Goal: Information Seeking & Learning: Learn about a topic

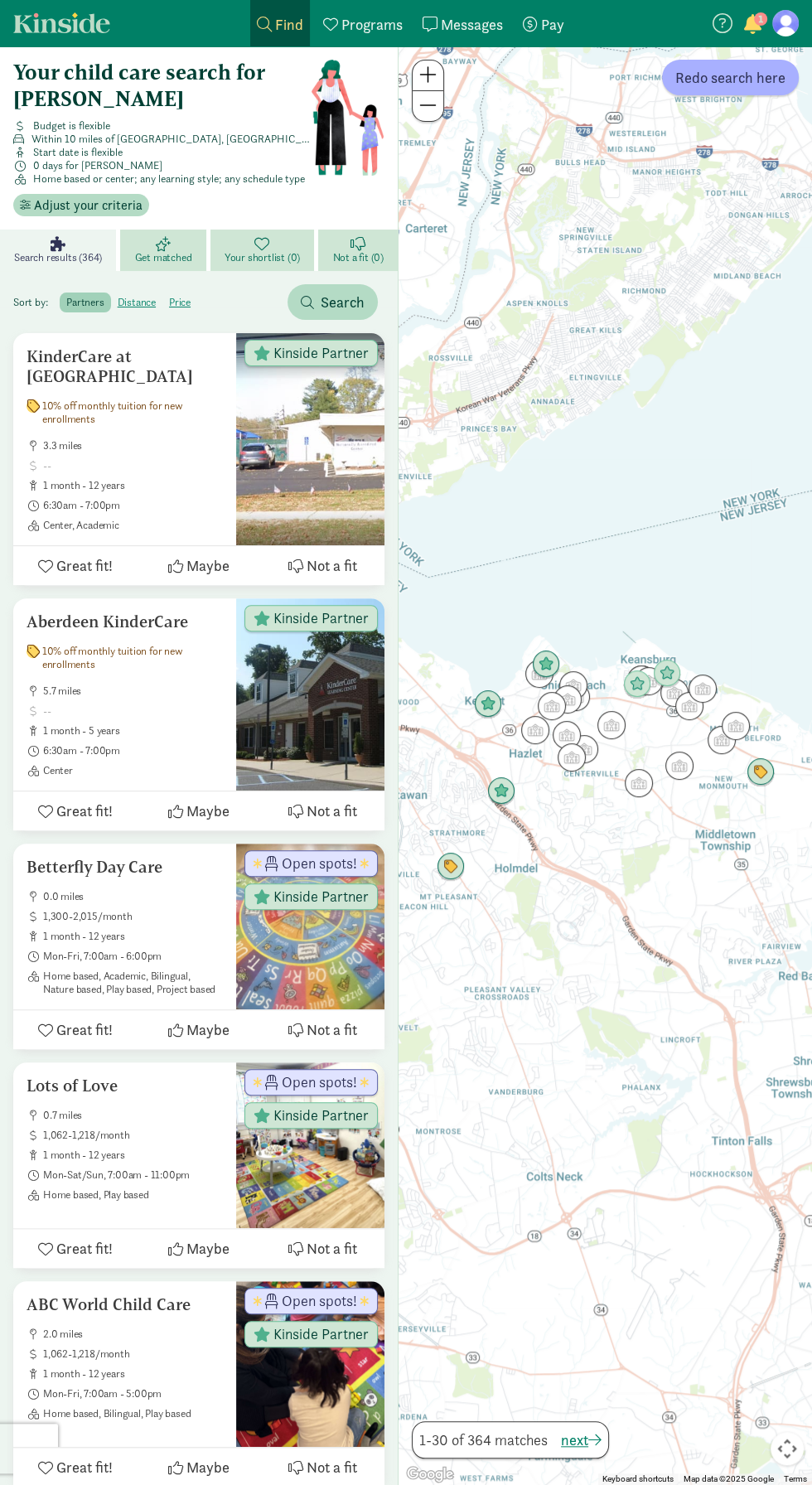
click at [540, 24] on div "My payments Pay" at bounding box center [544, 24] width 41 height 23
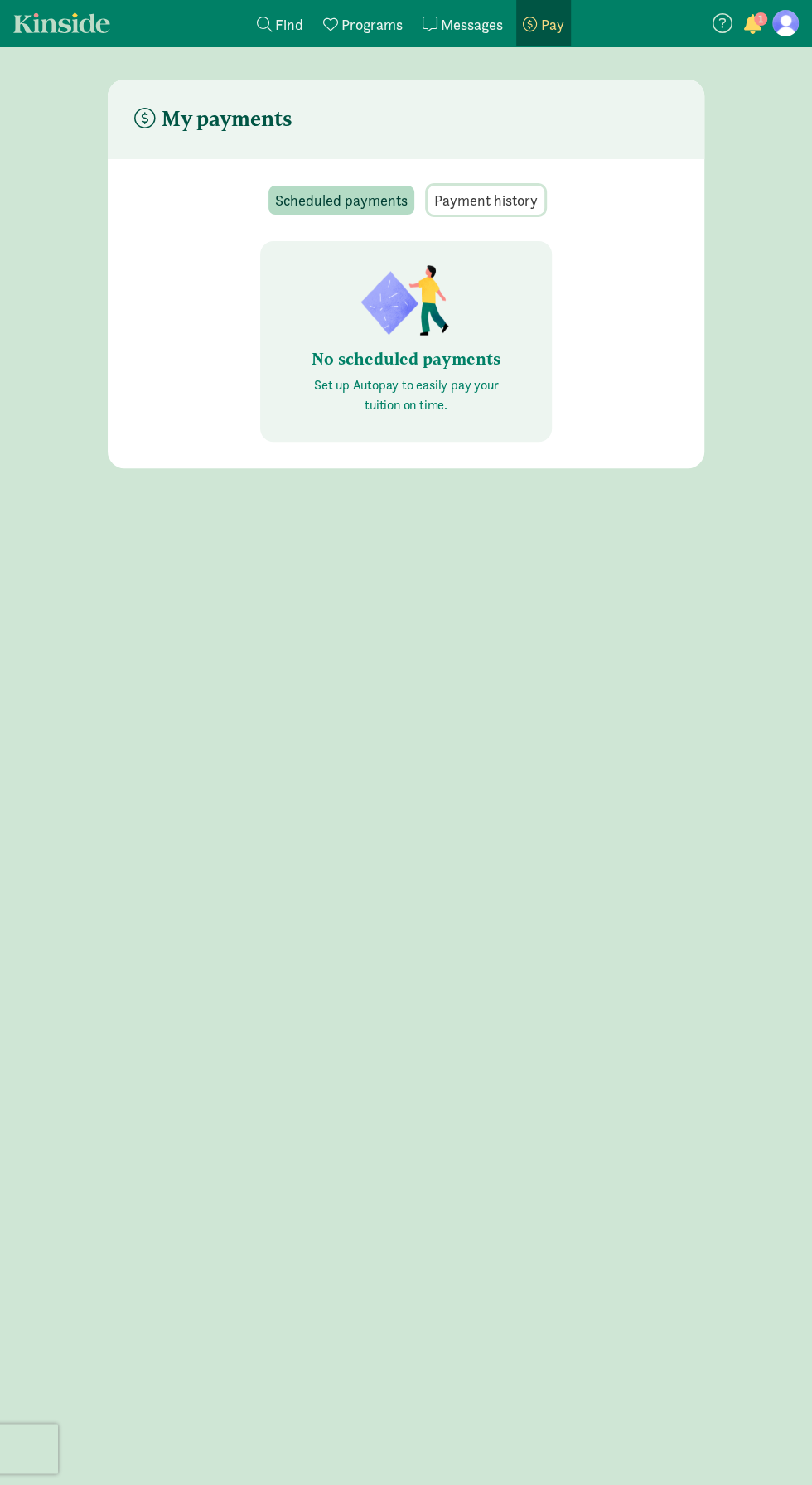
click at [484, 203] on span "Payment history" at bounding box center [486, 200] width 103 height 23
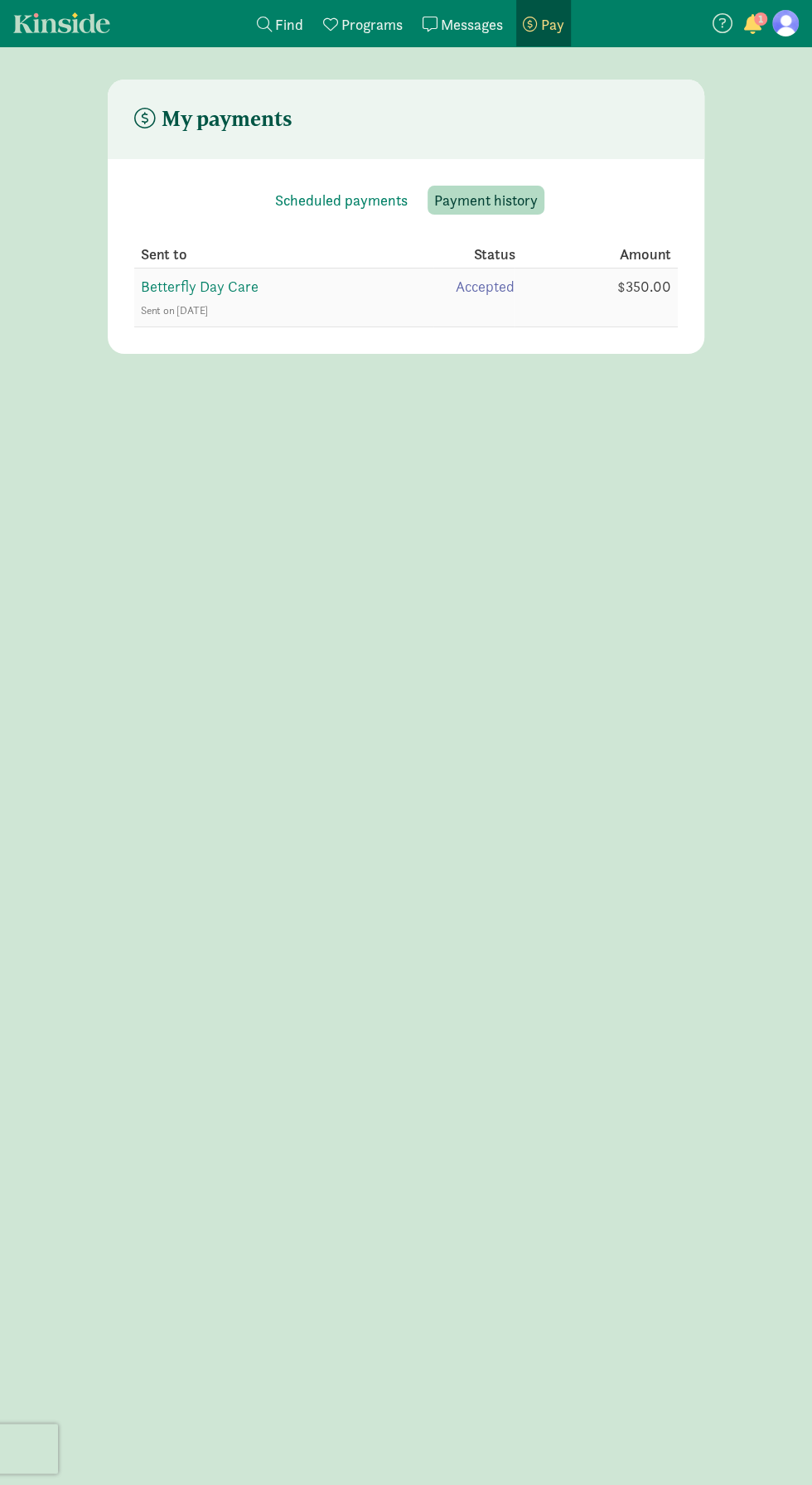
click at [217, 281] on span "Betterfly Day Care" at bounding box center [200, 285] width 118 height 19
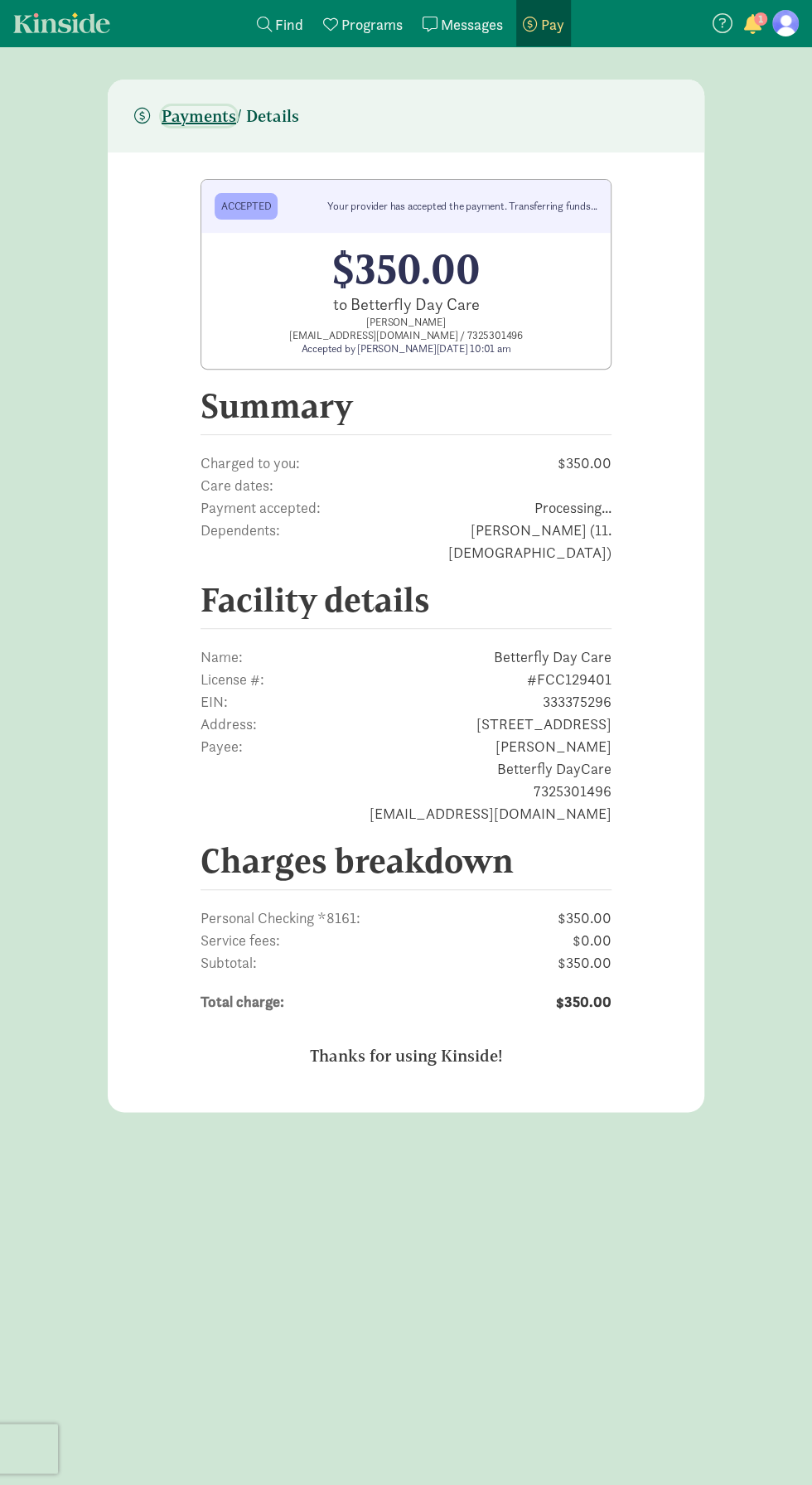
click at [202, 109] on span "Payments" at bounding box center [199, 116] width 75 height 20
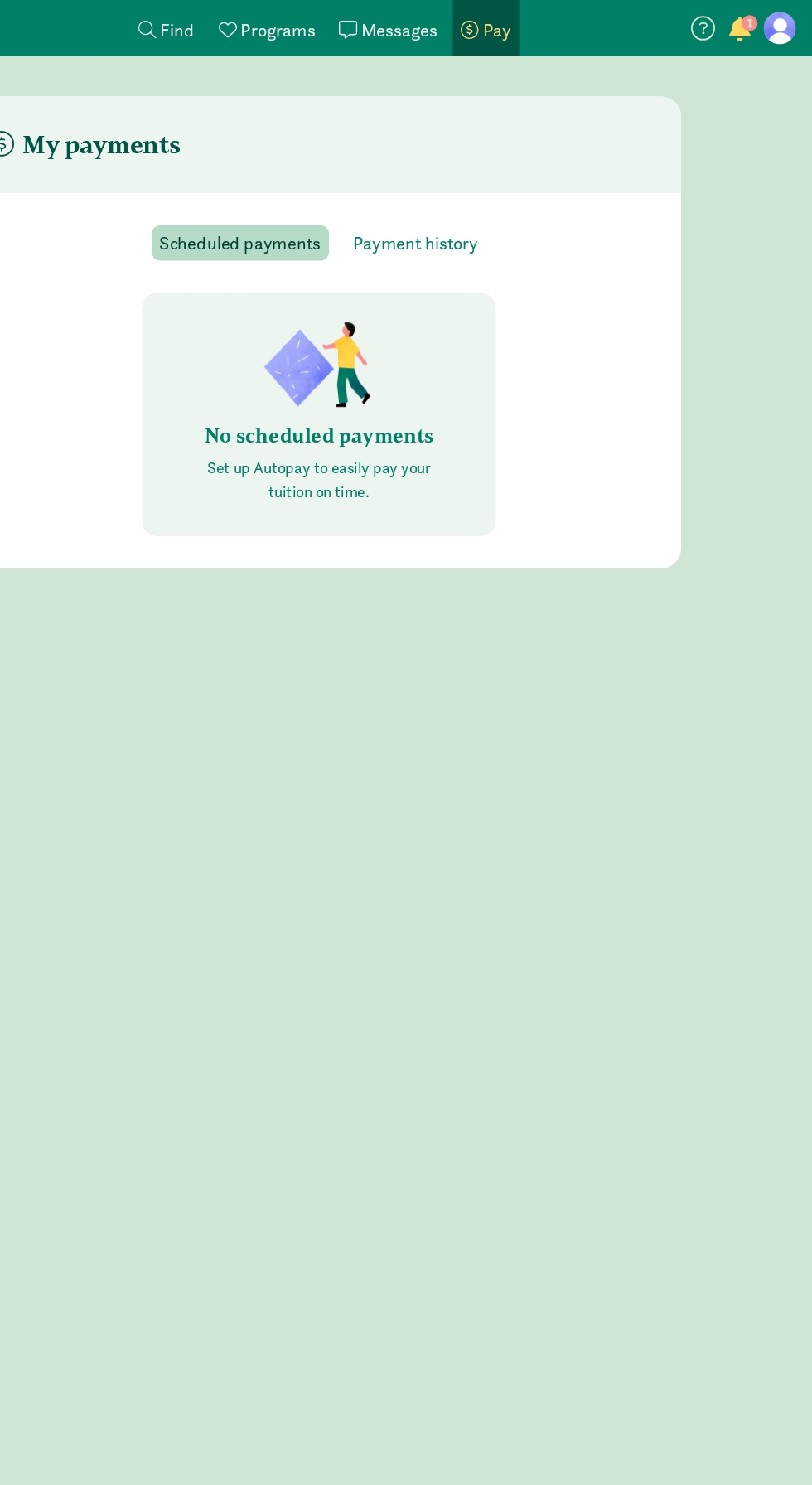
click at [760, 19] on span "1" at bounding box center [760, 19] width 13 height 13
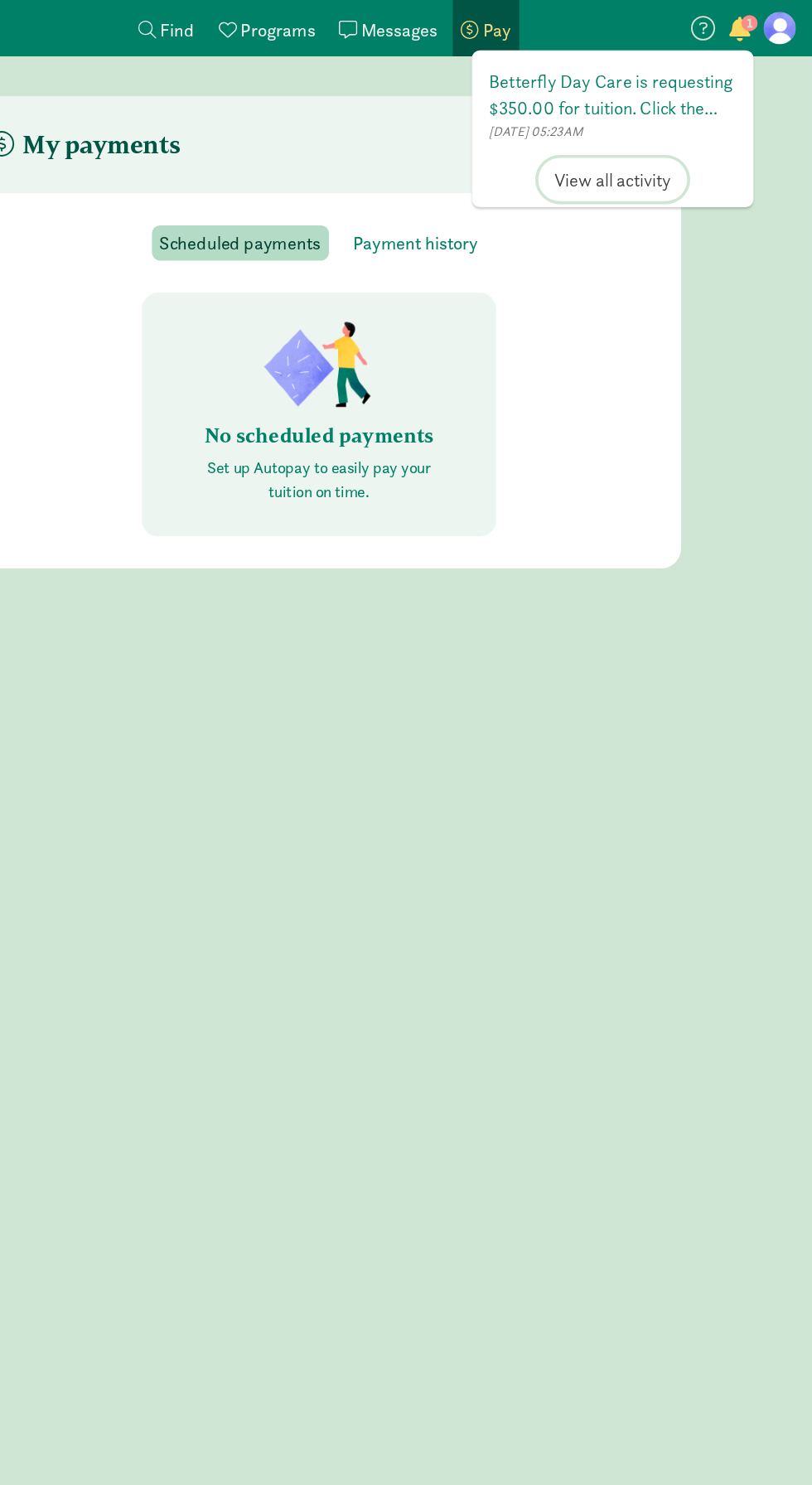
click at [678, 150] on span "View all activity" at bounding box center [648, 148] width 96 height 23
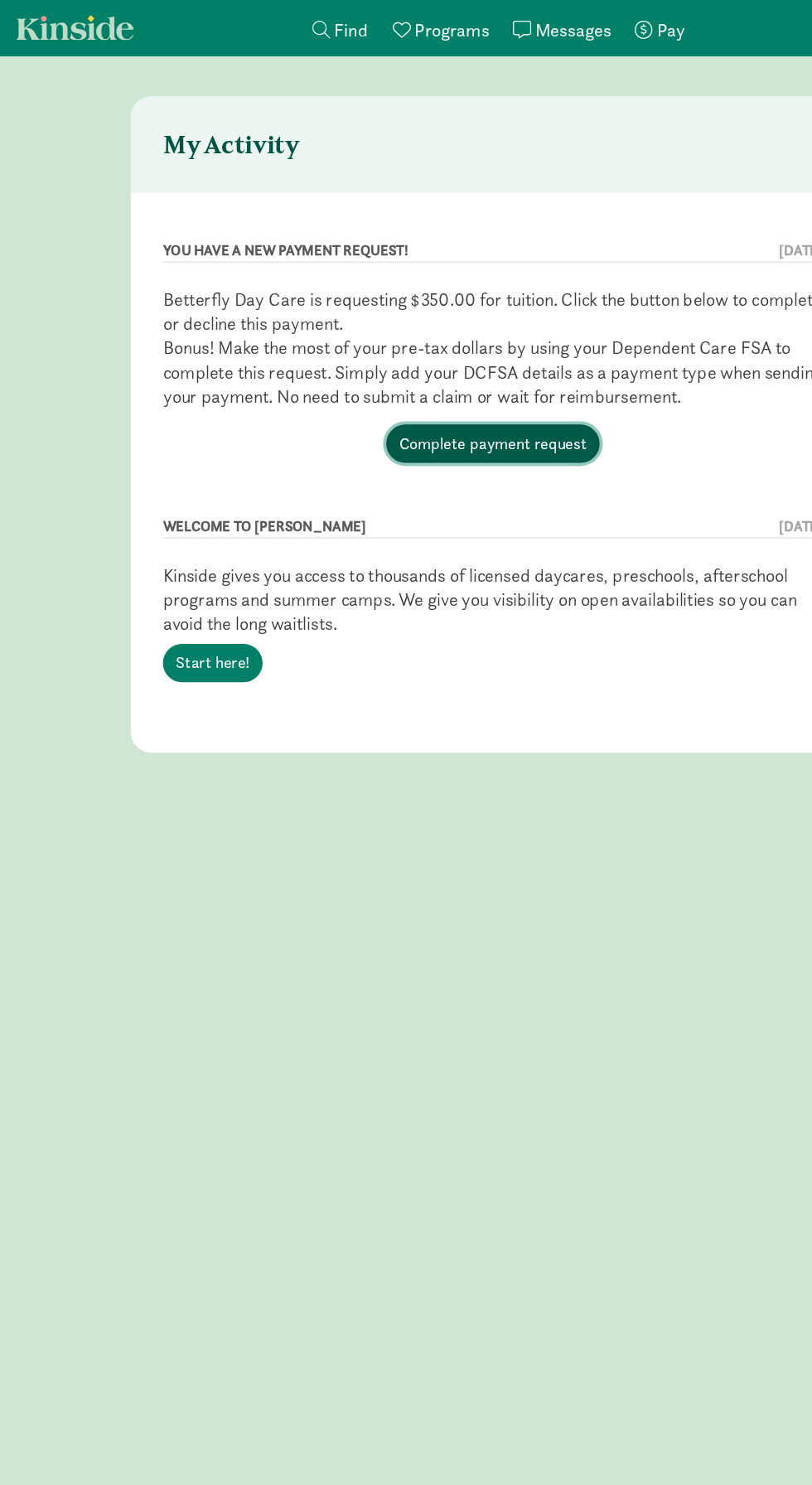
click at [431, 355] on link "Complete payment request" at bounding box center [406, 366] width 176 height 31
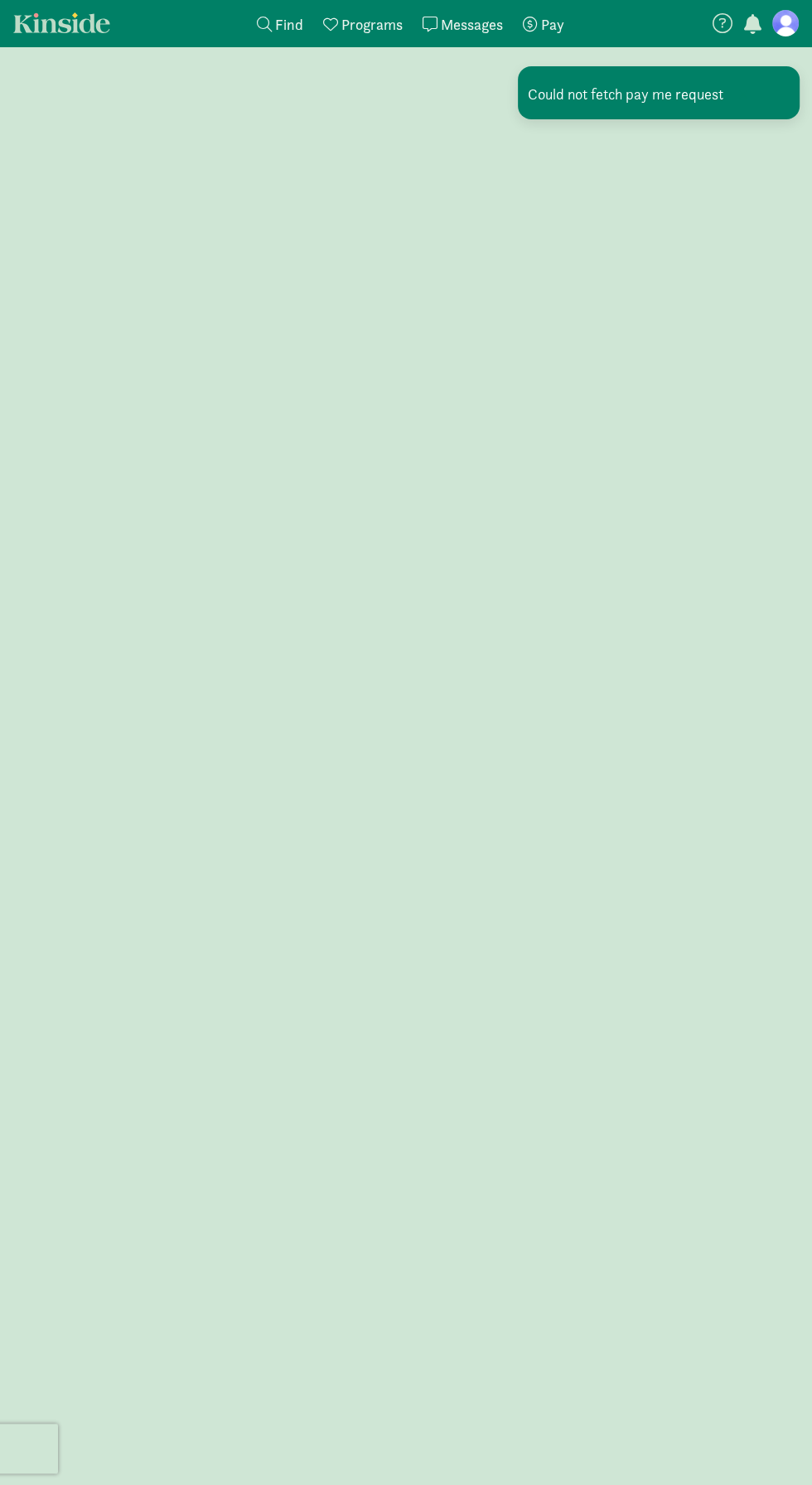
click at [532, 5] on link "My payments Pay" at bounding box center [544, 23] width 55 height 46
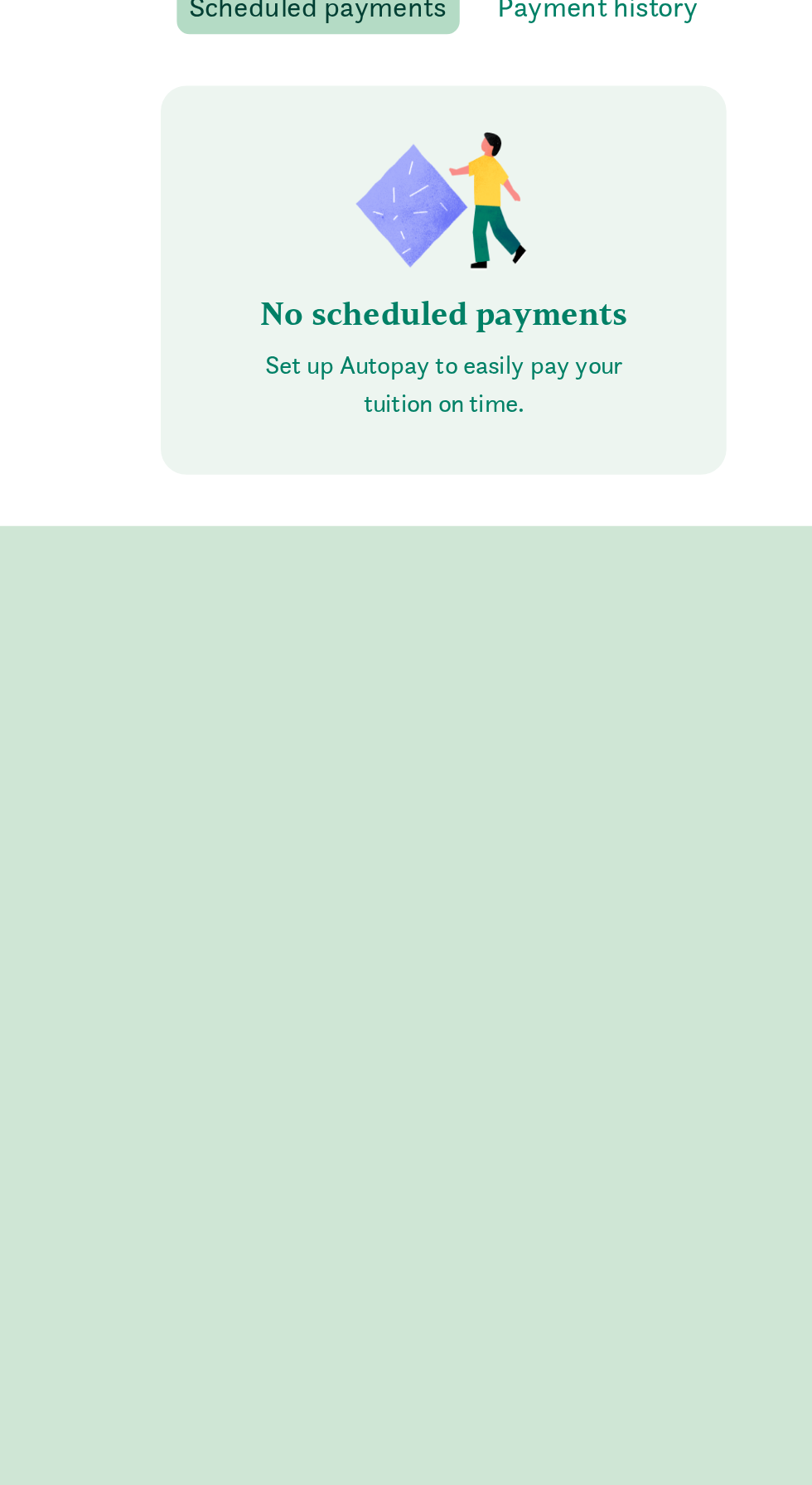
scroll to position [3, 0]
click at [450, 396] on p "Set up Autopay to easily pay your tuition on time." at bounding box center [406, 392] width 212 height 39
click at [385, 393] on p "Set up Autopay to easily pay your tuition on time." at bounding box center [406, 392] width 212 height 39
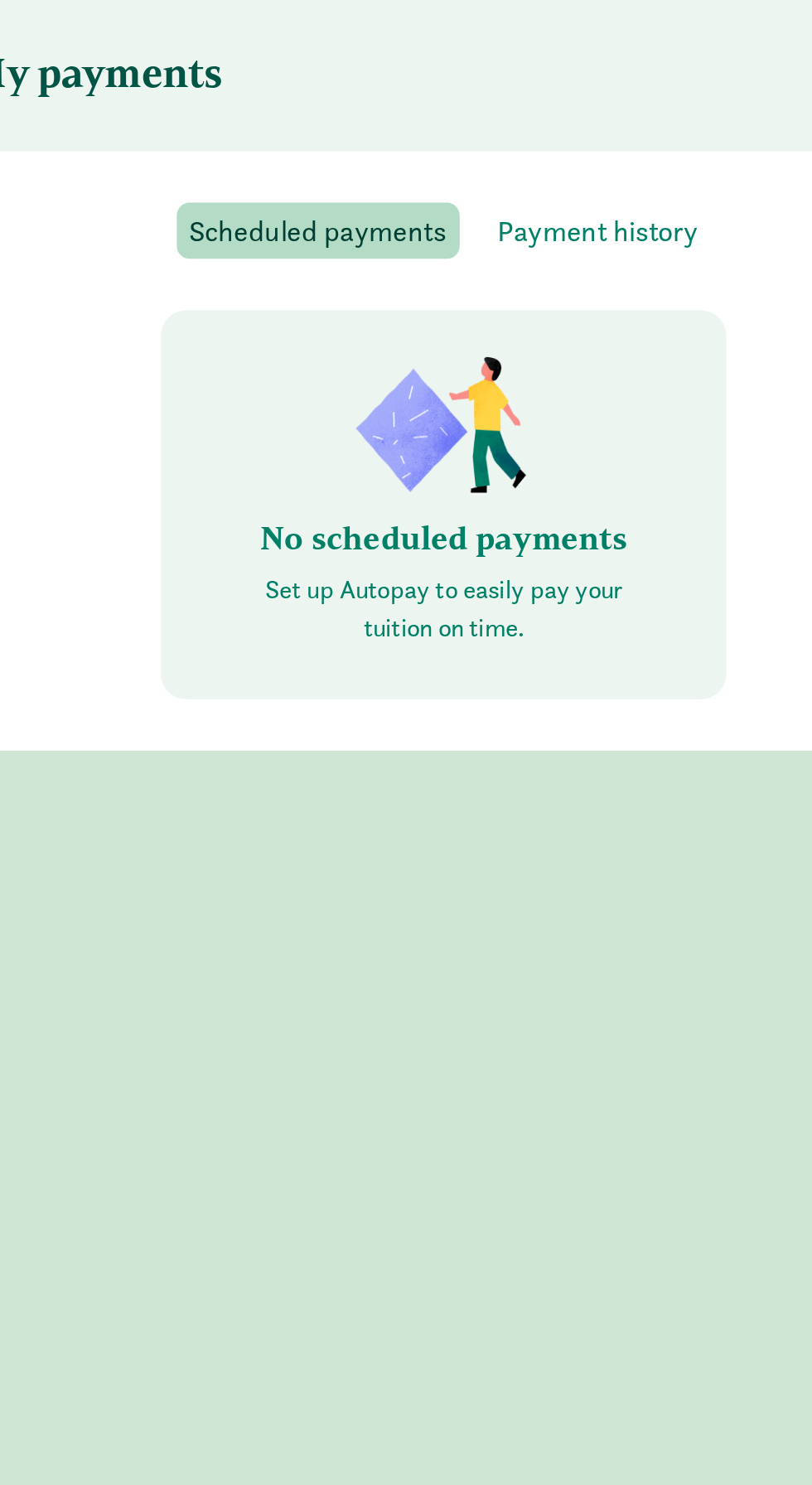
scroll to position [0, 0]
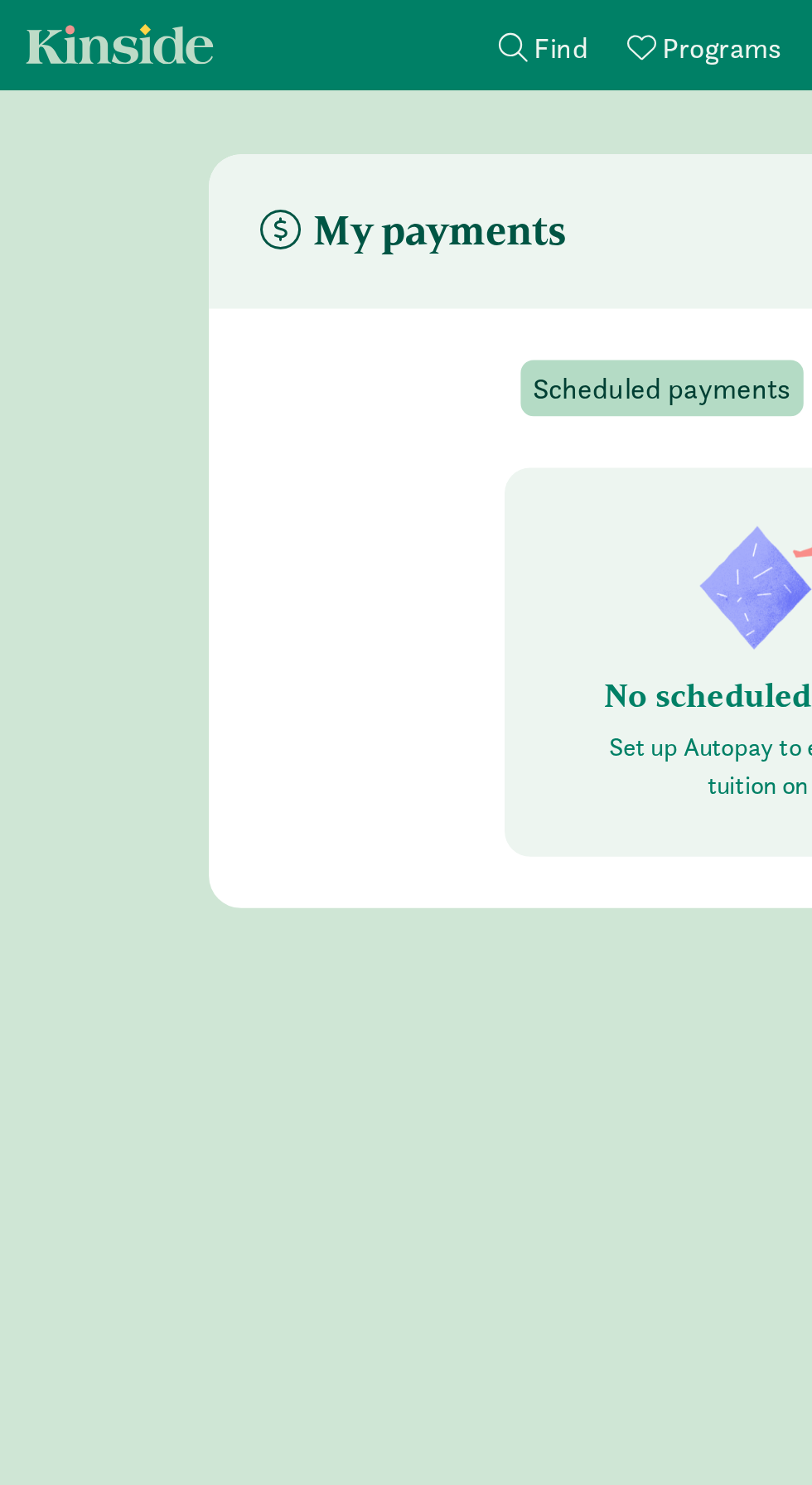
click at [275, 16] on span "Find" at bounding box center [289, 24] width 29 height 19
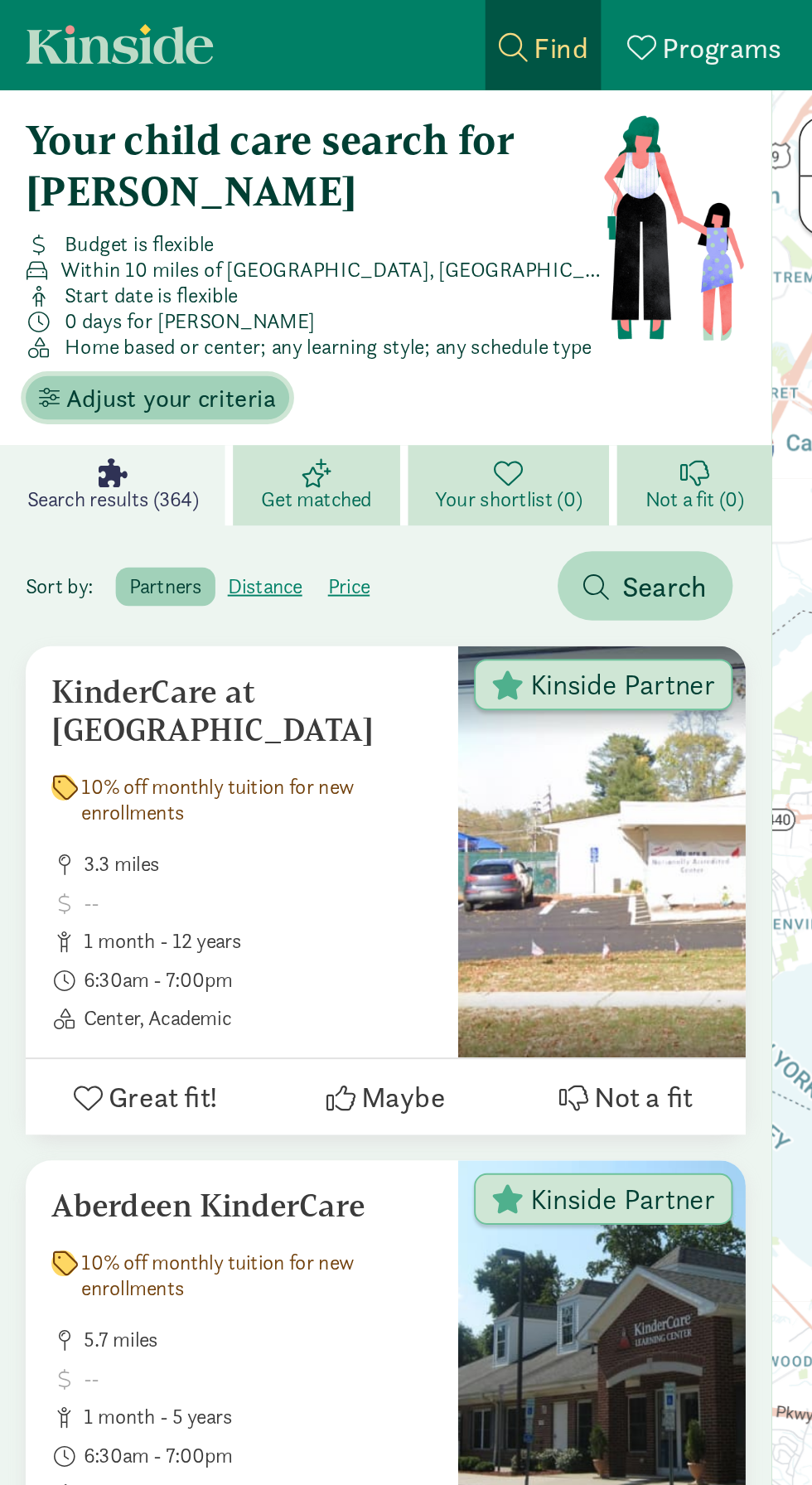
click at [104, 205] on span "Adjust your criteria" at bounding box center [88, 206] width 108 height 20
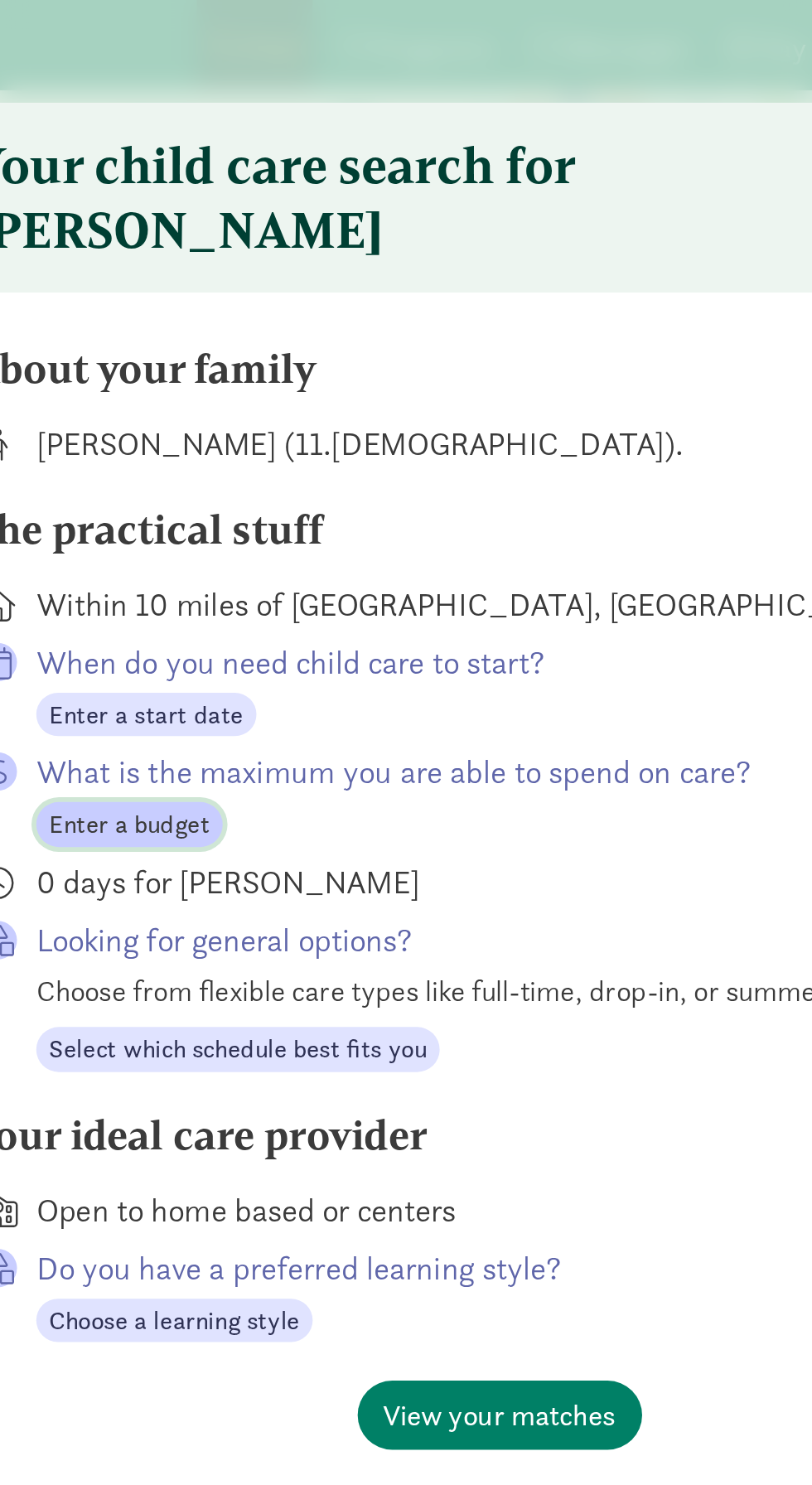
click at [216, 435] on span "Enter a budget" at bounding box center [215, 425] width 83 height 20
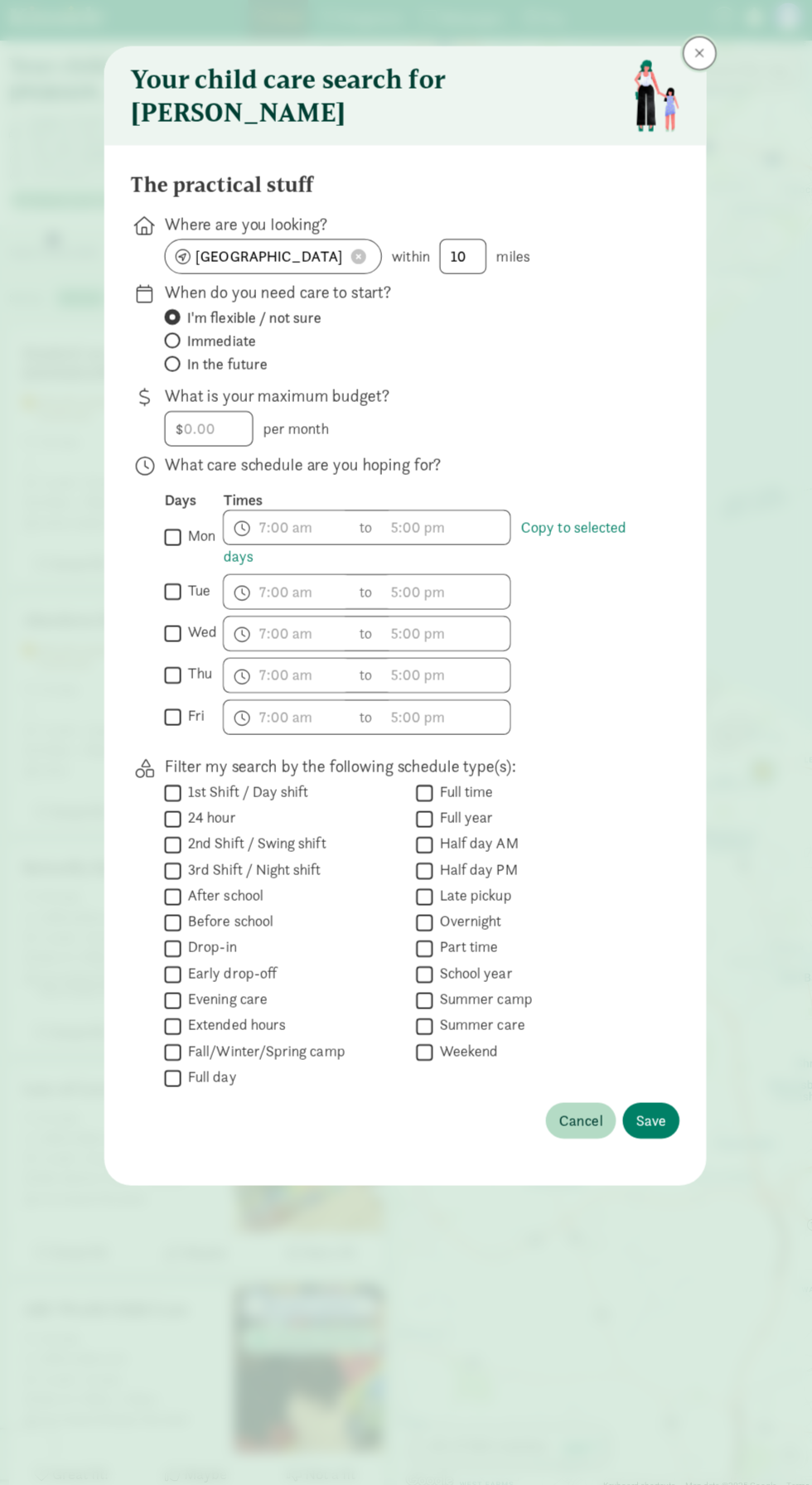
click at [697, 59] on span at bounding box center [698, 59] width 10 height 13
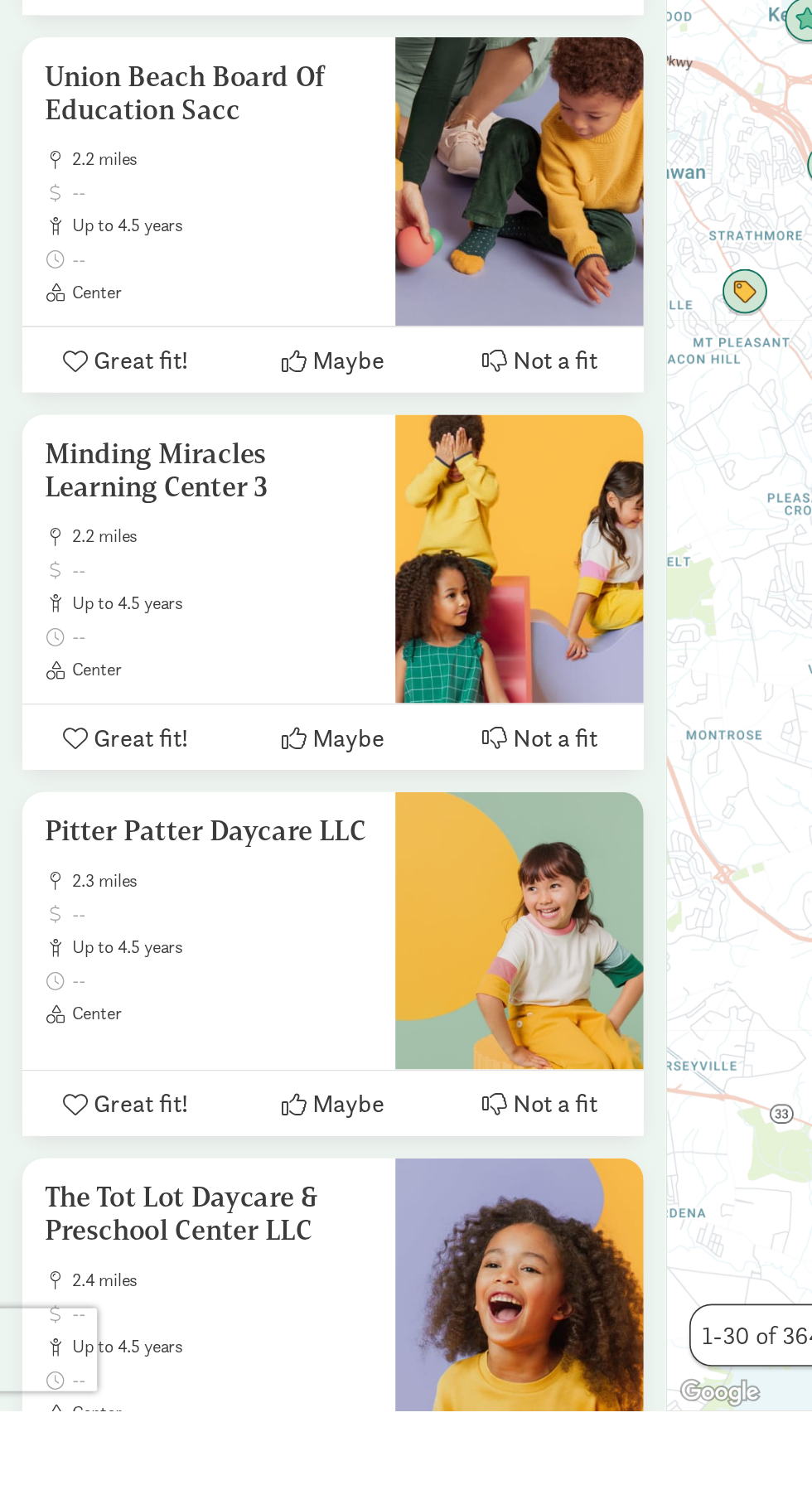
scroll to position [5521, 0]
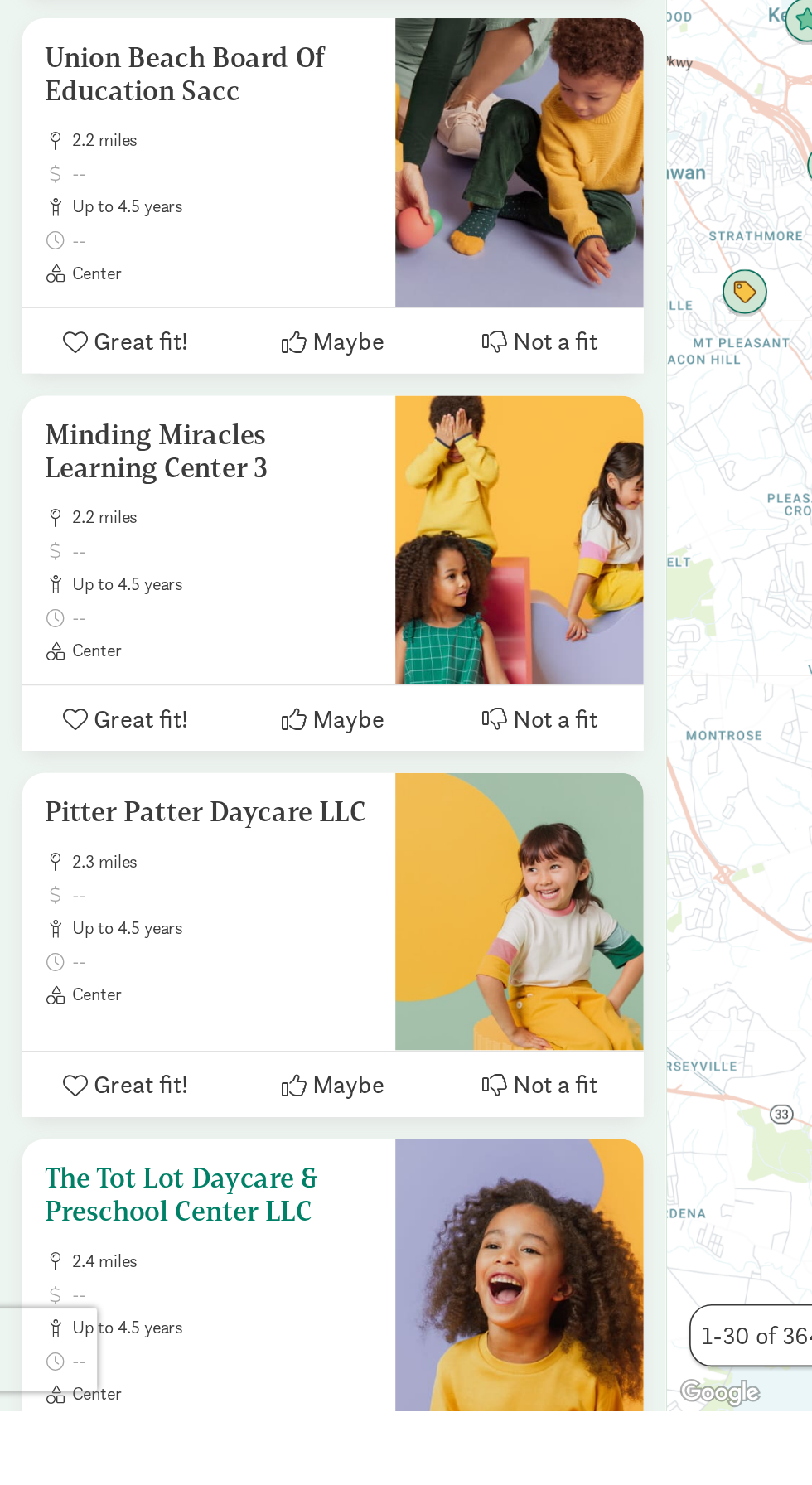
click at [144, 1357] on h5 "The Tot Lot Daycare & Preschool Center LLC" at bounding box center [125, 1356] width 197 height 39
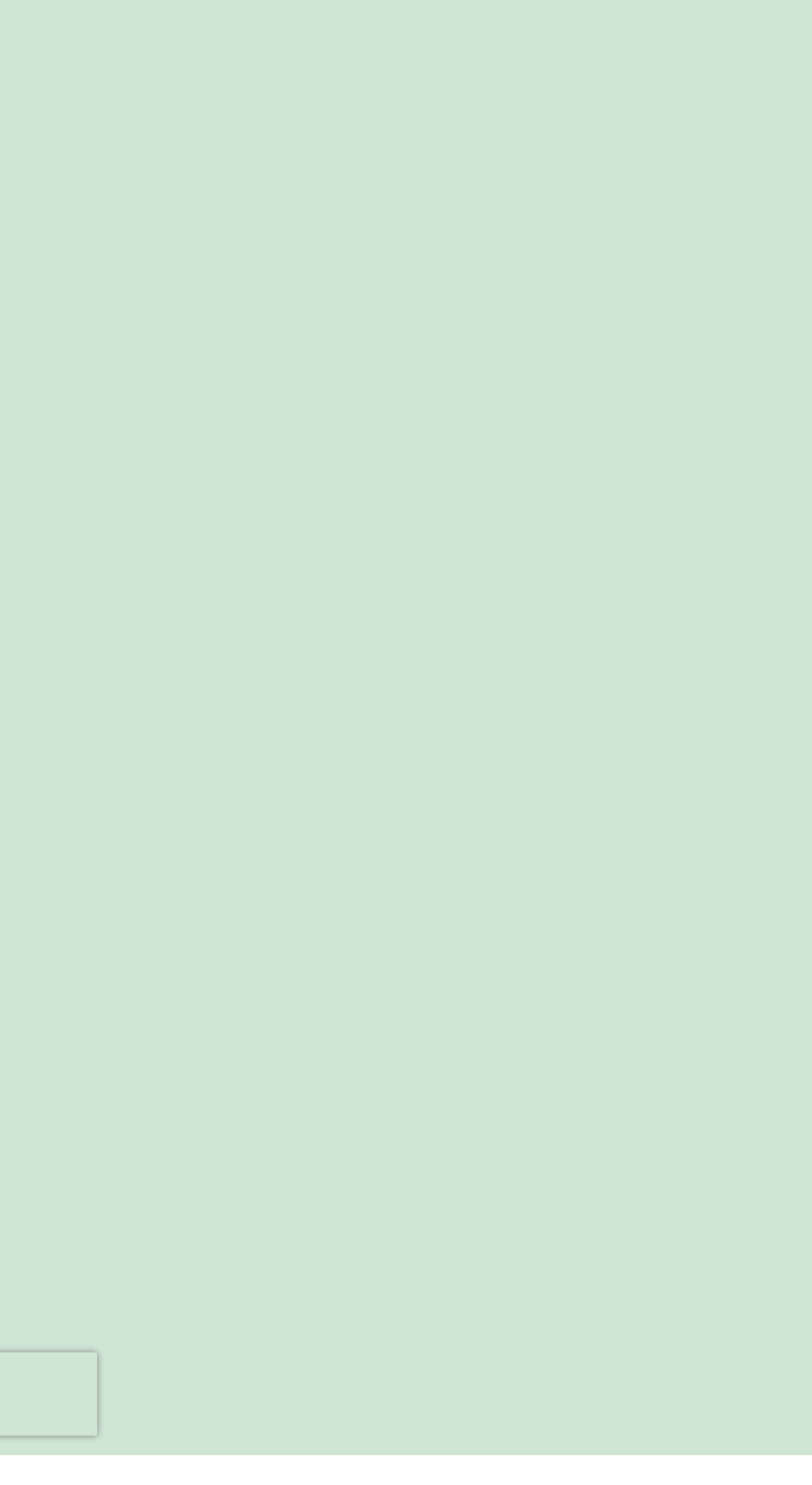
scroll to position [104, 0]
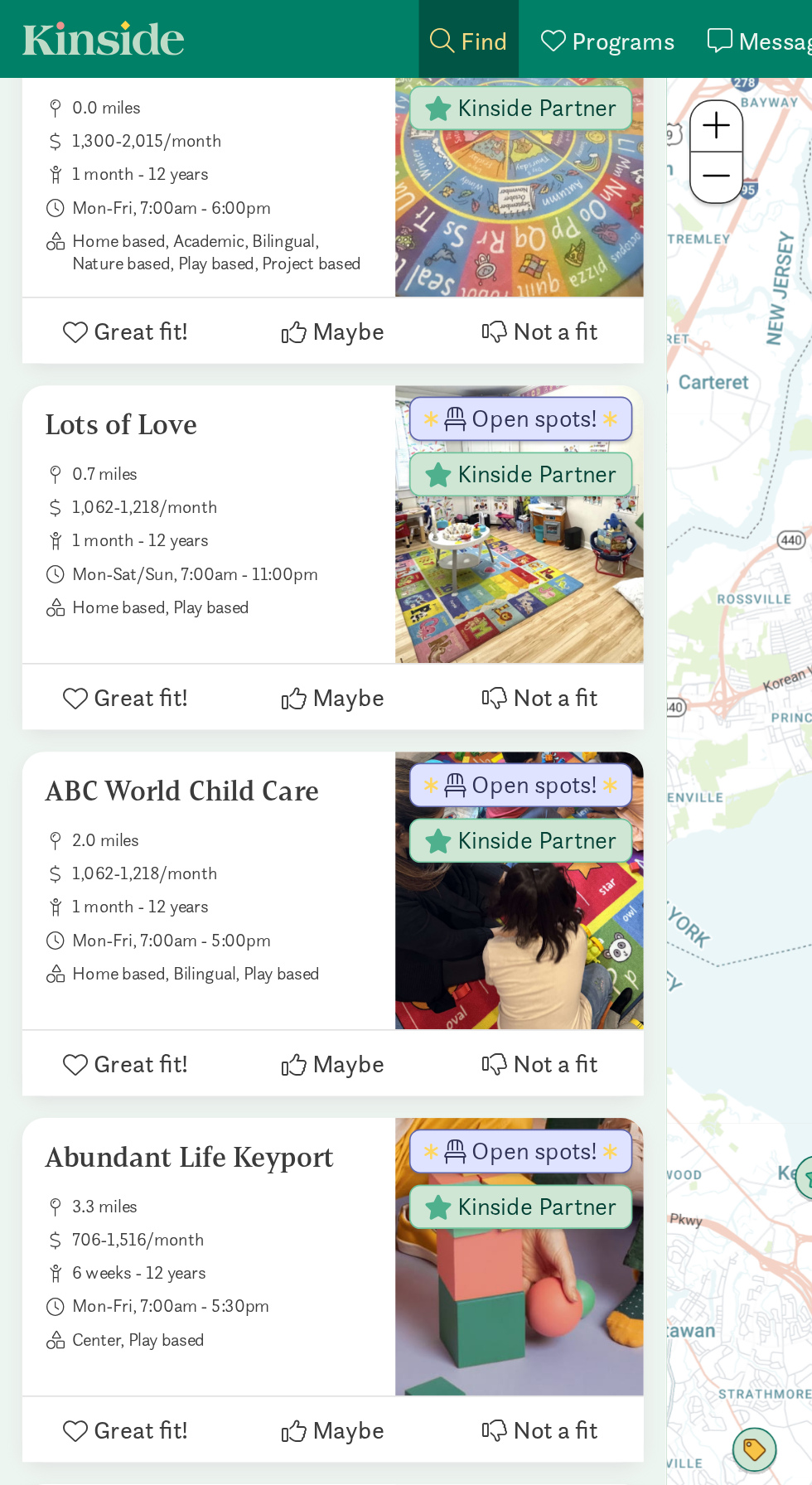
scroll to position [815, 0]
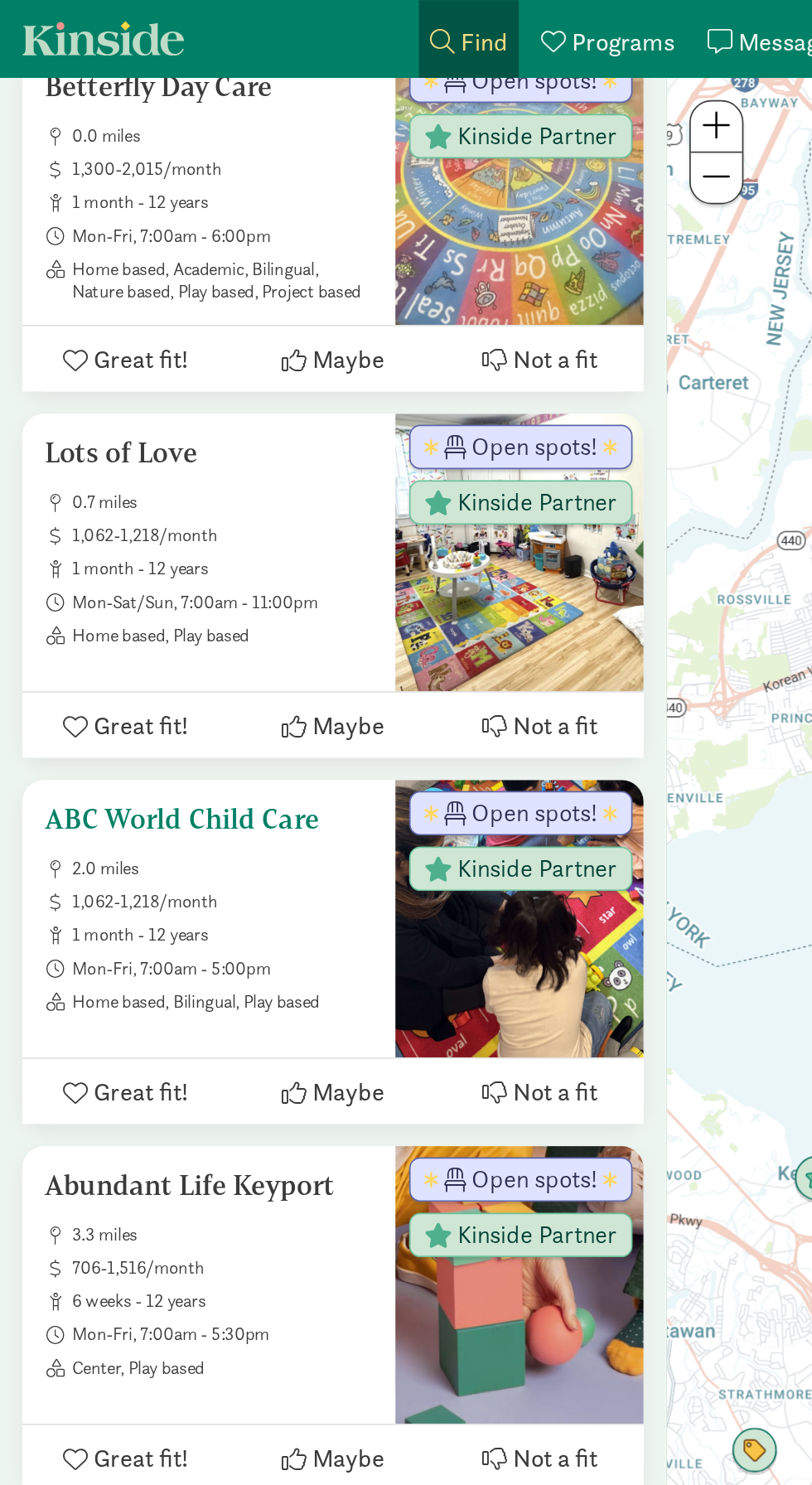
click at [197, 508] on div "ABC World Child Care 2.0 miles 1,062-1,218/month 1 month - 12 years Mon-Fri, 7:…" at bounding box center [125, 542] width 197 height 126
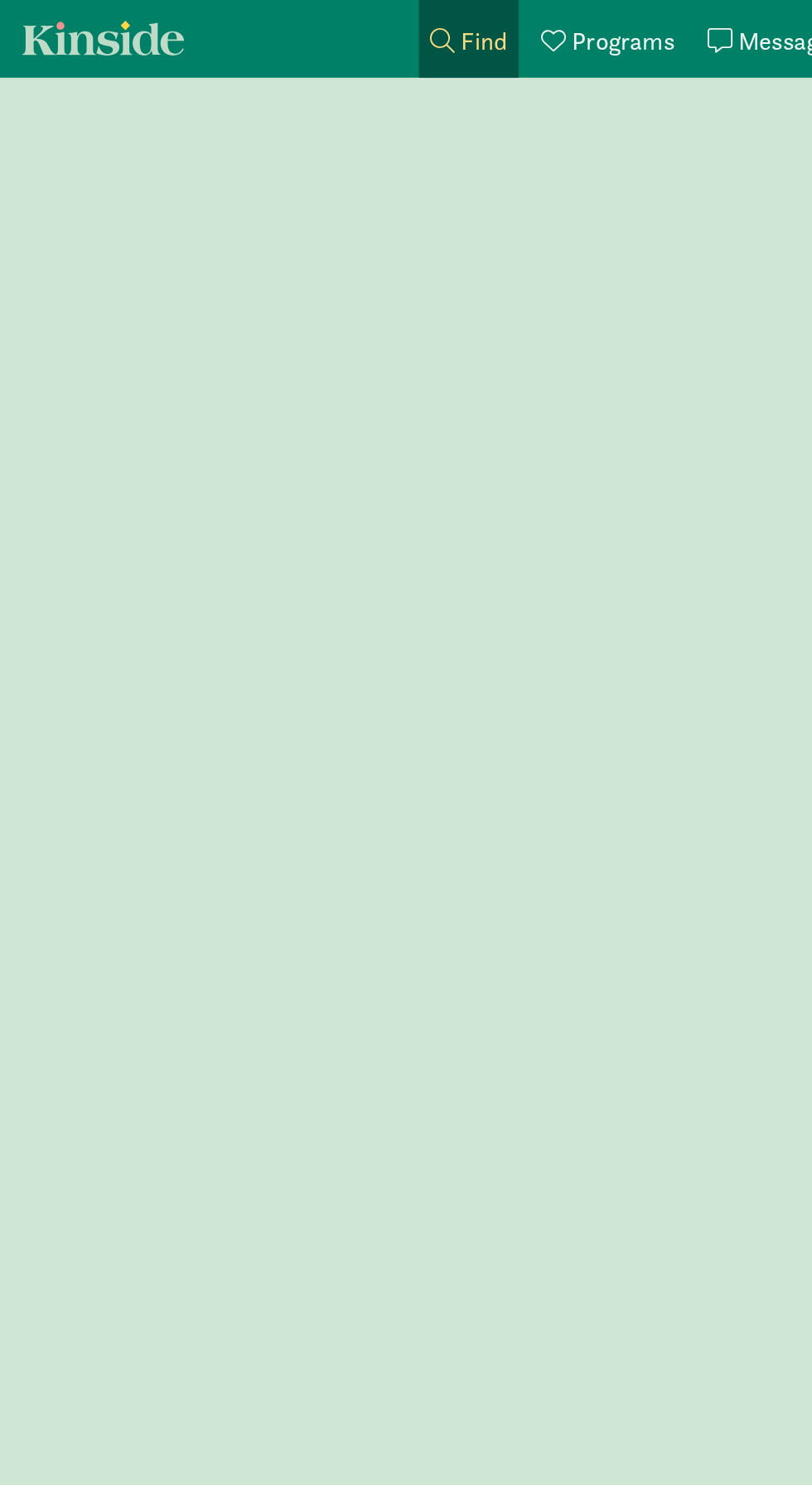
scroll to position [110, 0]
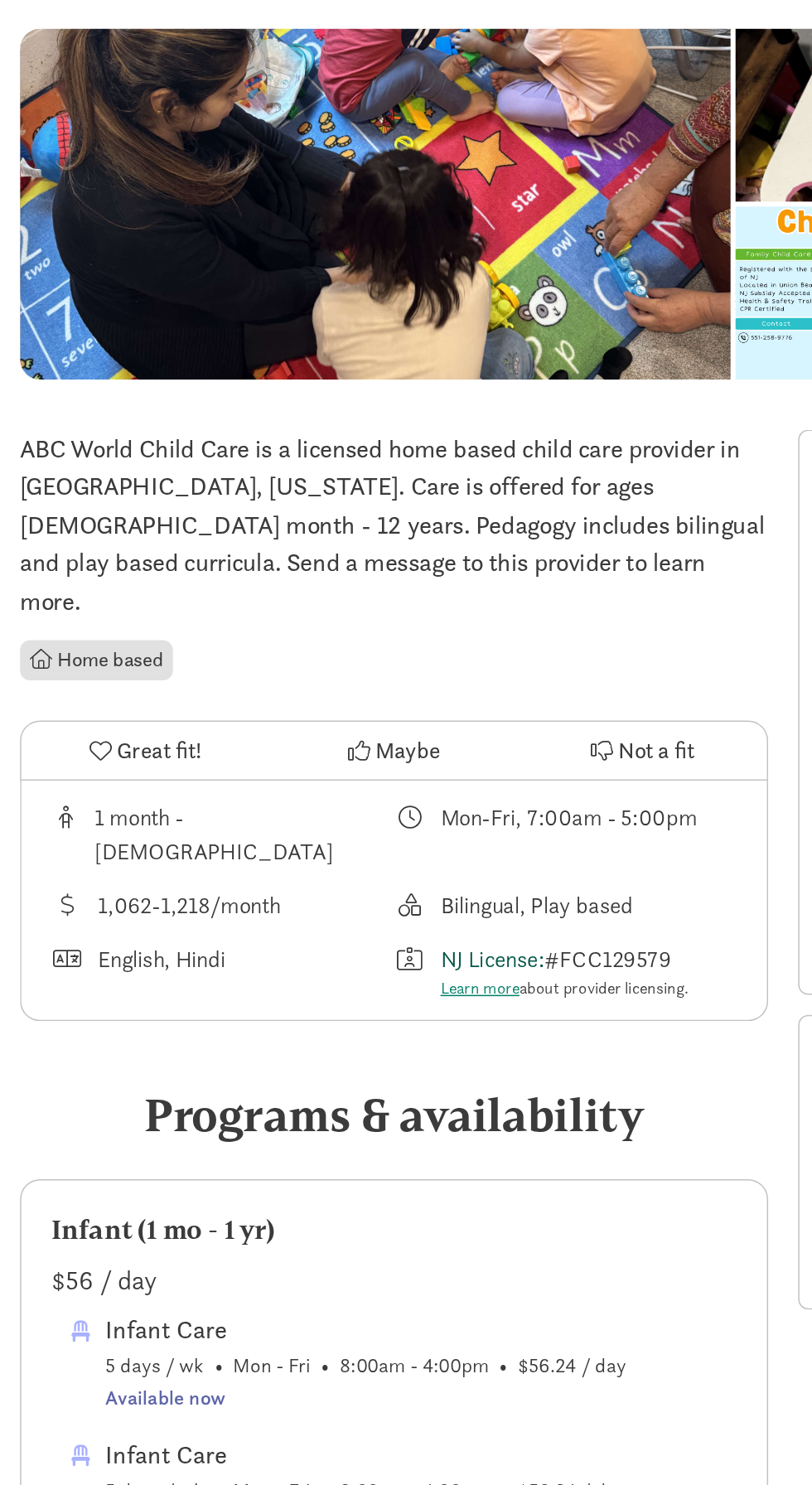
click at [334, 812] on link "NJ License:" at bounding box center [326, 821] width 69 height 19
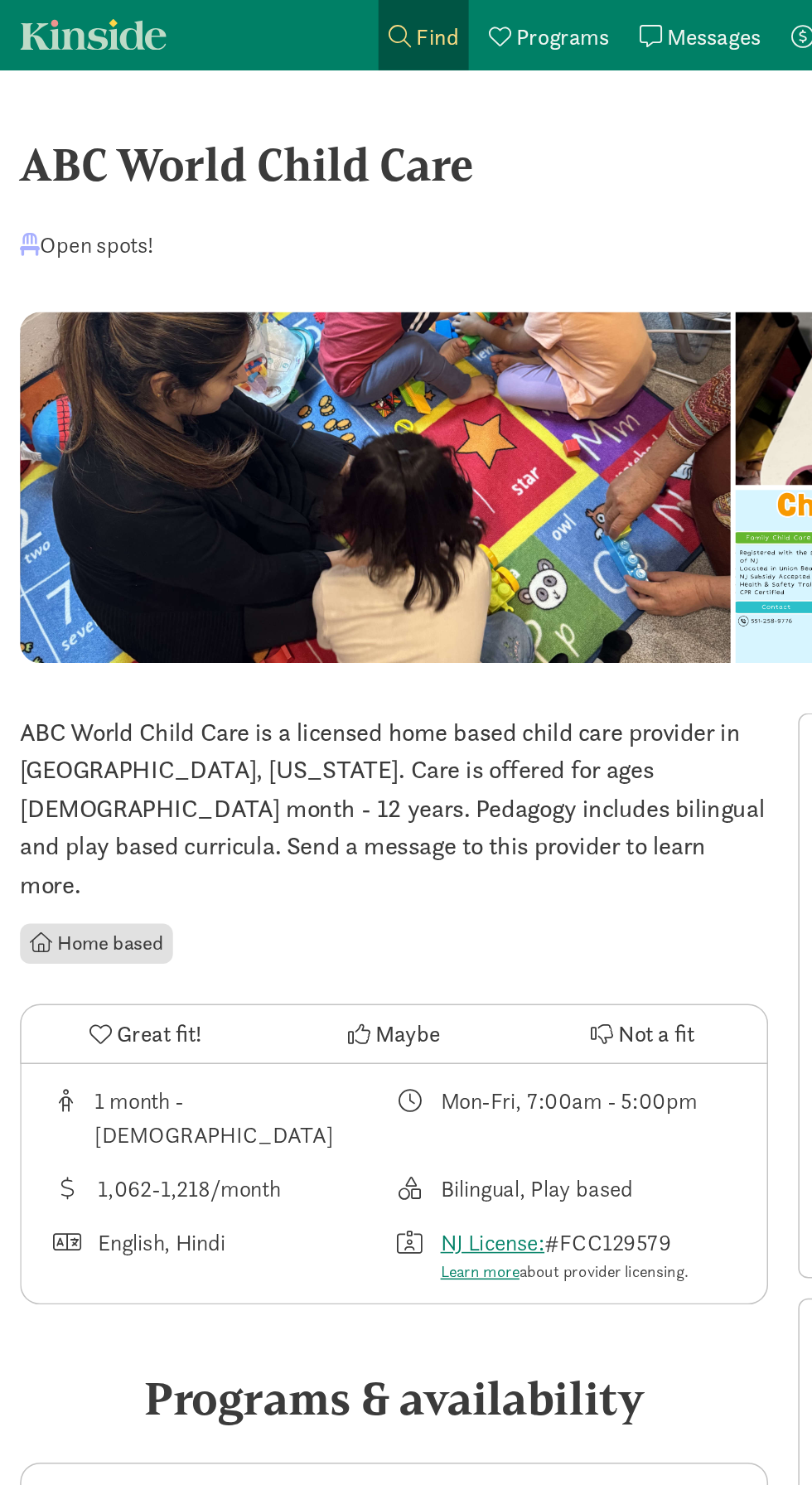
click at [428, 386] on div at bounding box center [248, 323] width 470 height 232
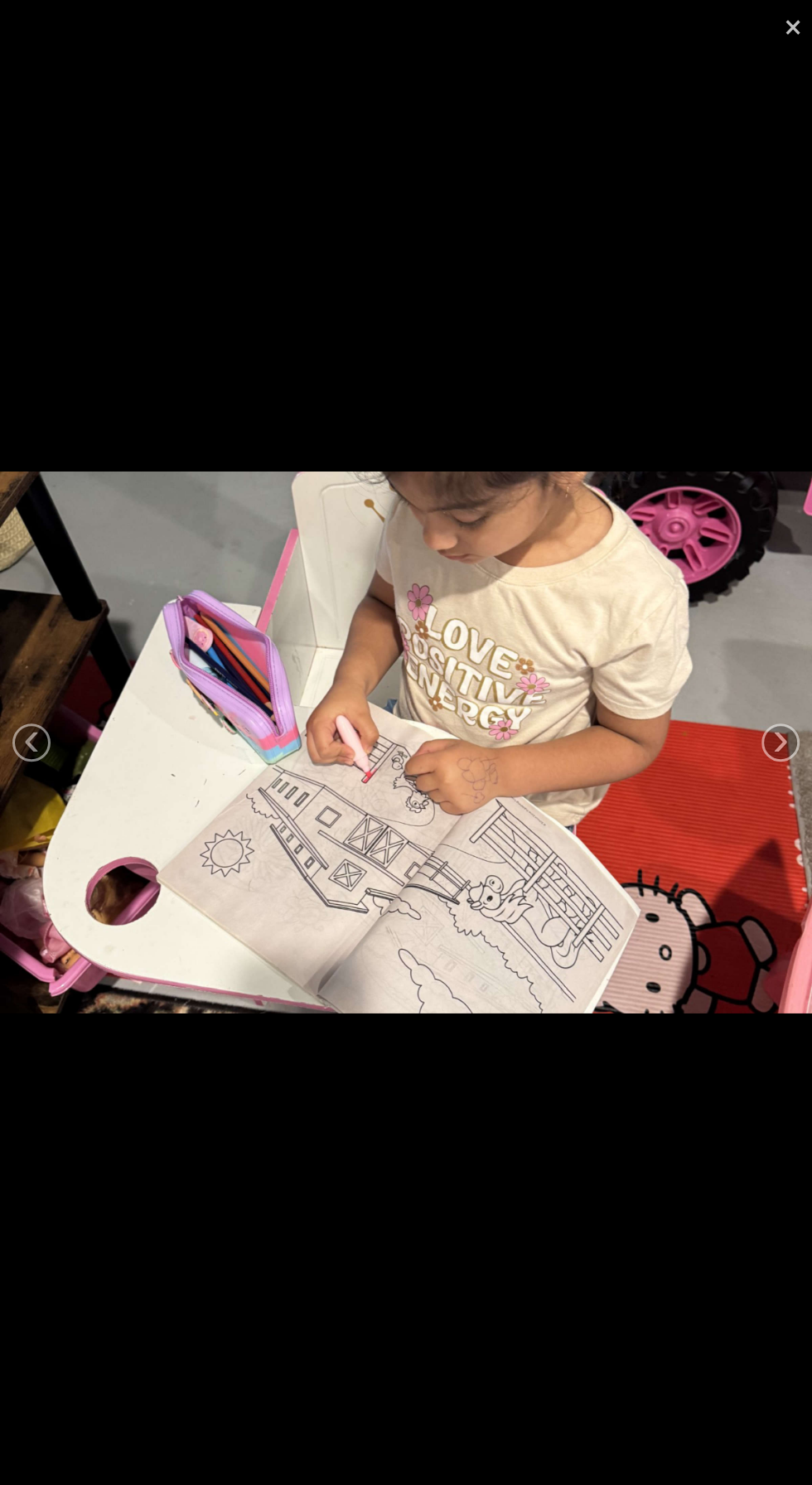
click at [776, 33] on link "×" at bounding box center [792, 25] width 38 height 50
click at [778, 28] on link "×" at bounding box center [792, 25] width 38 height 50
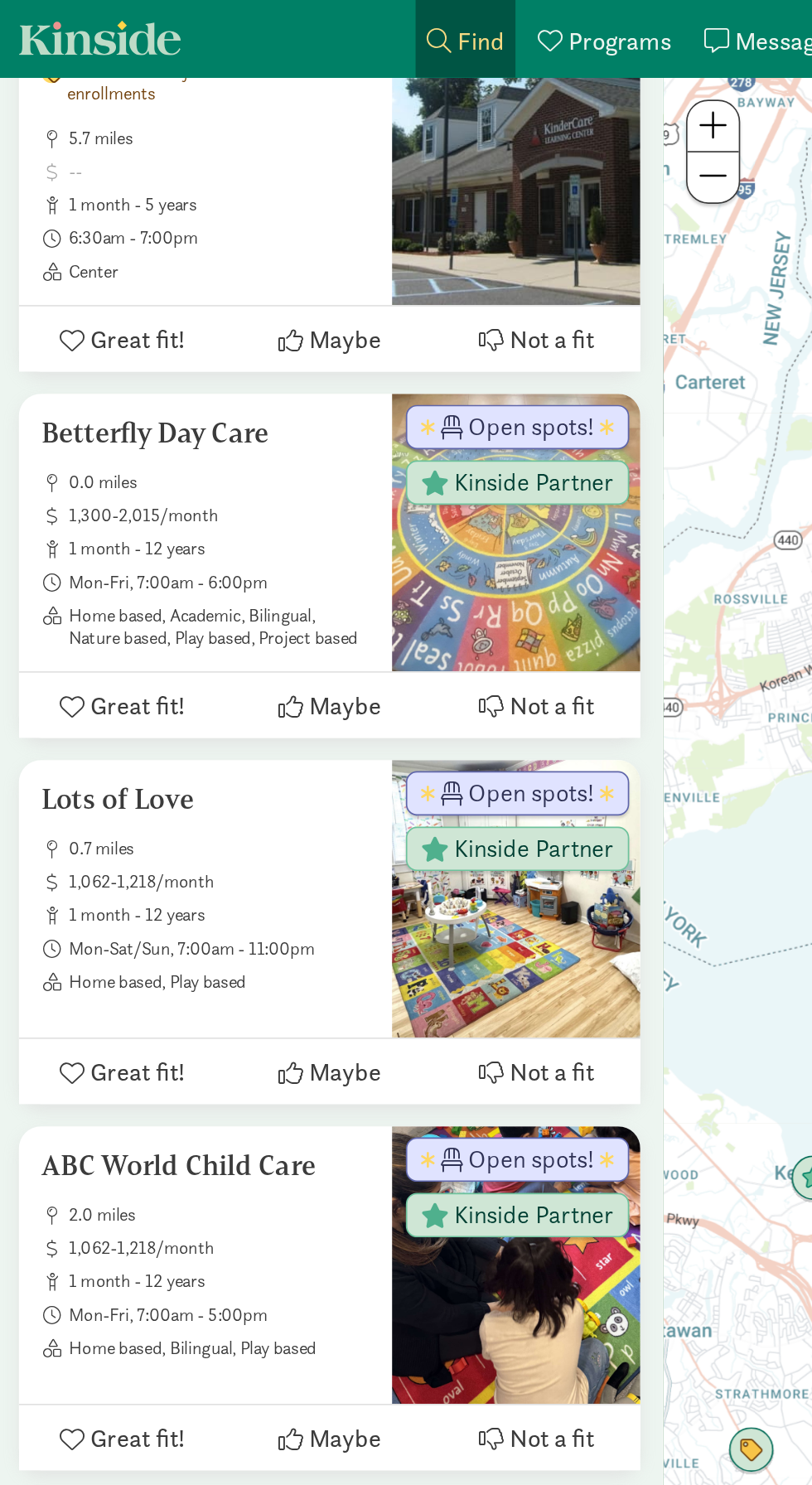
scroll to position [607, 0]
